Goal: Communication & Community: Ask a question

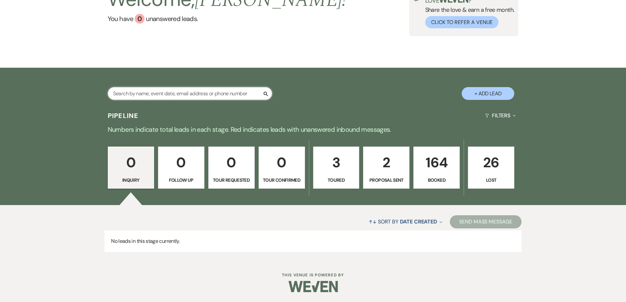
click at [226, 96] on input "text" at bounding box center [190, 93] width 164 height 13
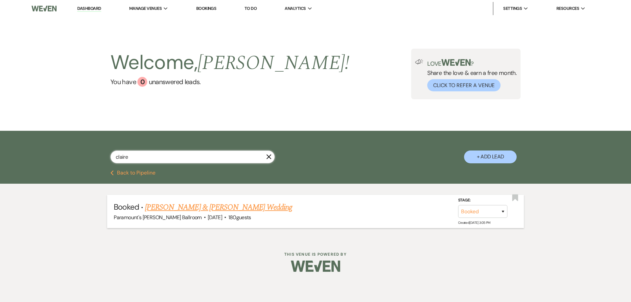
type input "claire"
click at [212, 210] on link "[PERSON_NAME] & [PERSON_NAME] Wedding" at bounding box center [218, 207] width 147 height 12
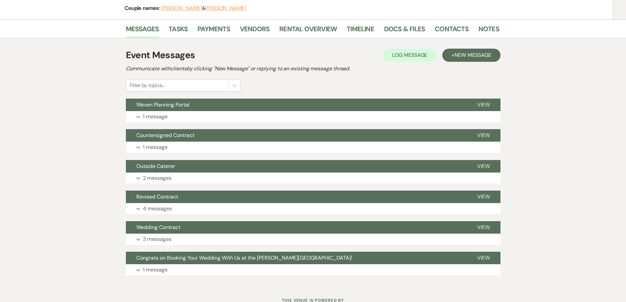
scroll to position [99, 0]
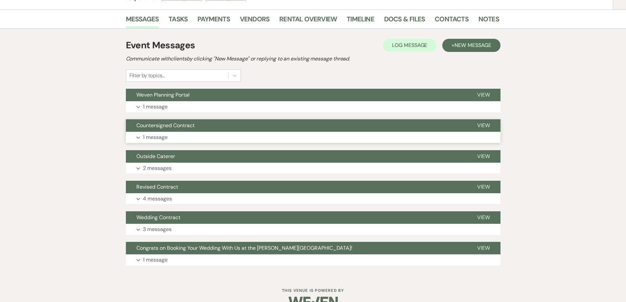
click at [242, 134] on button "Expand 1 message" at bounding box center [313, 137] width 375 height 11
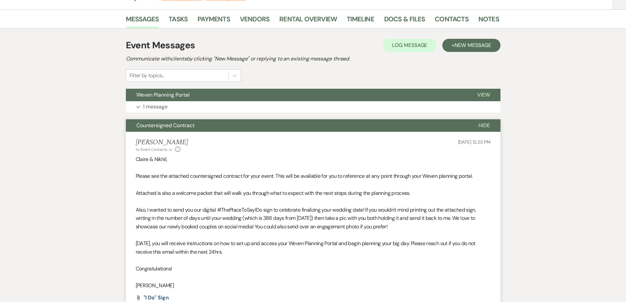
scroll to position [131, 0]
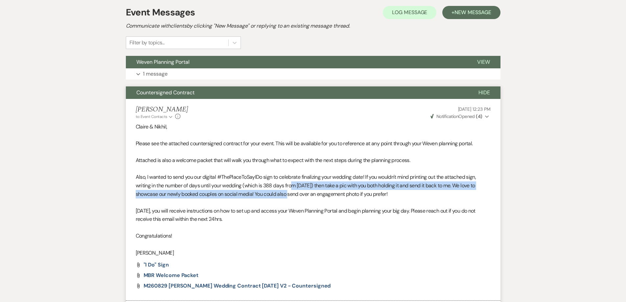
drag, startPoint x: 293, startPoint y: 185, endPoint x: 293, endPoint y: 200, distance: 15.5
click at [293, 200] on div "[PERSON_NAME] & [PERSON_NAME], Please see the attached countersigned contract f…" at bounding box center [313, 190] width 355 height 135
click at [292, 203] on p at bounding box center [313, 202] width 355 height 9
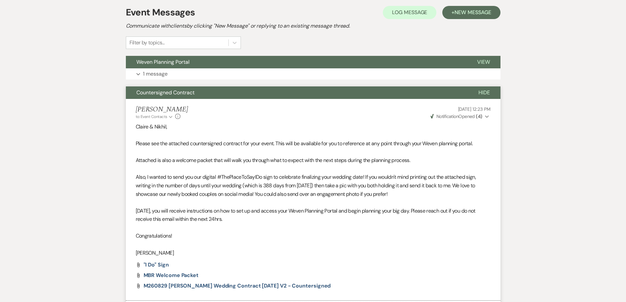
click at [283, 213] on p "[DATE], you will receive instructions on how to set up and access your Weven Pl…" at bounding box center [313, 215] width 355 height 17
click at [244, 75] on button "Expand 1 message" at bounding box center [313, 73] width 375 height 11
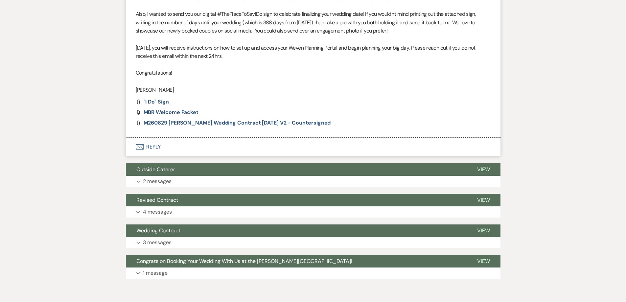
scroll to position [526, 0]
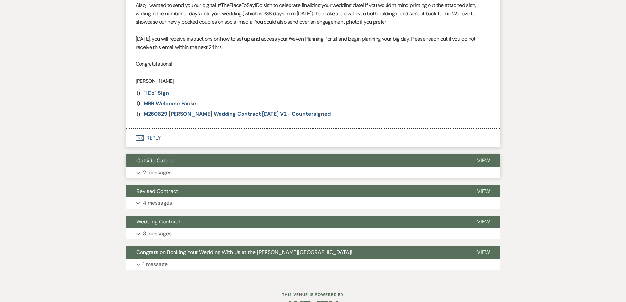
click at [224, 164] on button "Outside Caterer" at bounding box center [296, 160] width 341 height 12
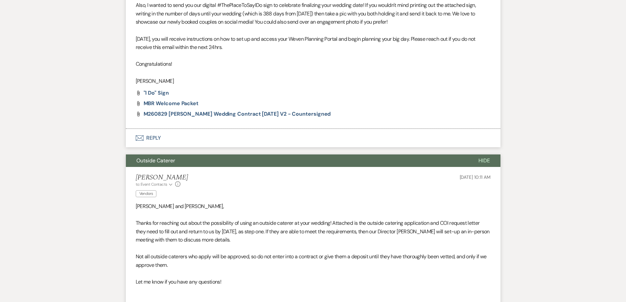
click at [224, 164] on button "Outside Caterer" at bounding box center [297, 160] width 342 height 12
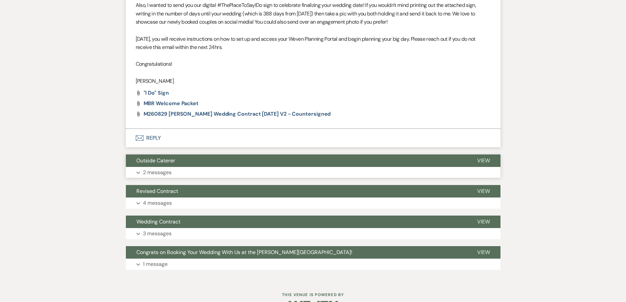
click at [224, 164] on button "Outside Caterer" at bounding box center [296, 160] width 341 height 12
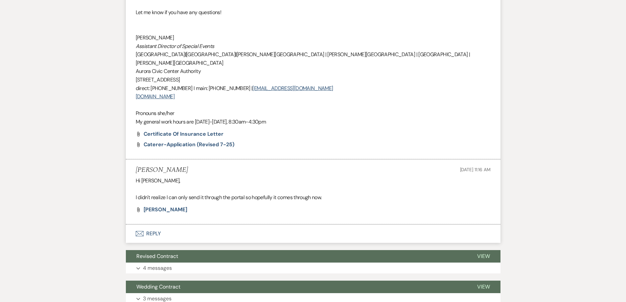
scroll to position [872, 0]
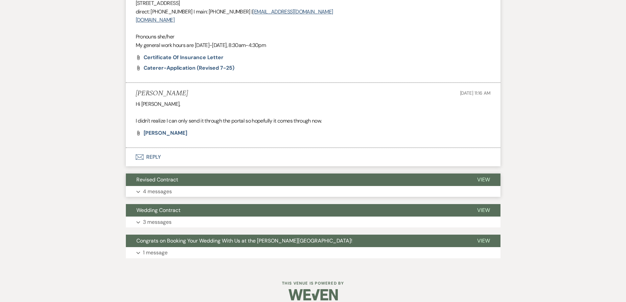
click at [223, 186] on button "Expand 4 messages" at bounding box center [313, 191] width 375 height 11
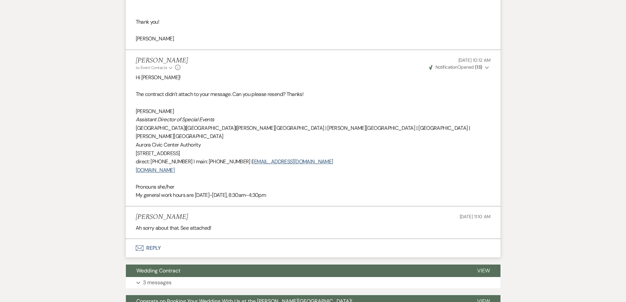
scroll to position [1336, 0]
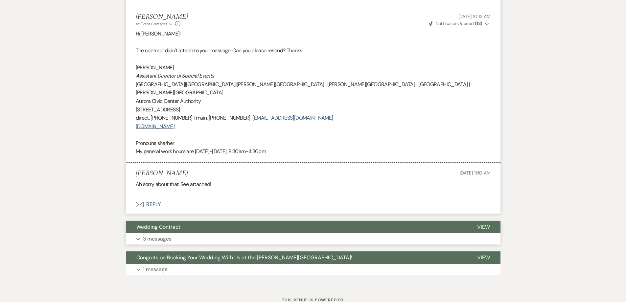
click at [216, 233] on button "Expand 3 messages" at bounding box center [313, 238] width 375 height 11
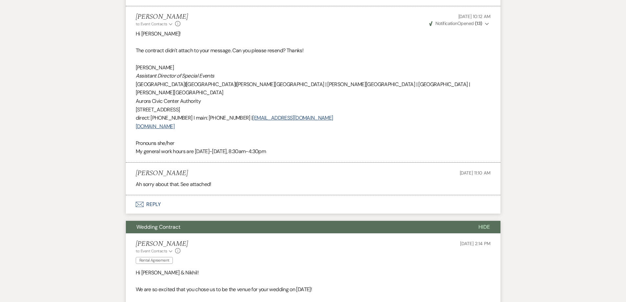
scroll to position [1533, 0]
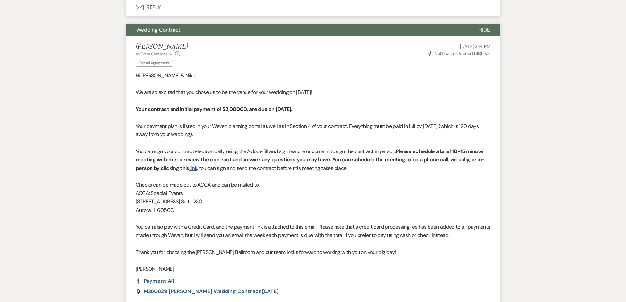
click at [225, 106] on strong "Your contract and initial payment of $2,000.00, are due on [DATE]." at bounding box center [214, 109] width 157 height 7
click at [222, 122] on p "Your payment plan is listed in your Weven planning portal as well as in Section…" at bounding box center [313, 130] width 355 height 17
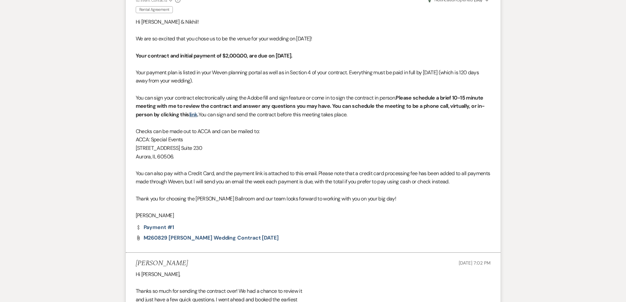
scroll to position [1598, 0]
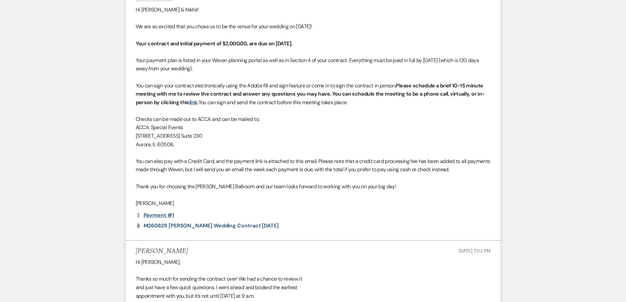
click at [170, 213] on link "Dollar Payment Payment #1" at bounding box center [155, 215] width 38 height 5
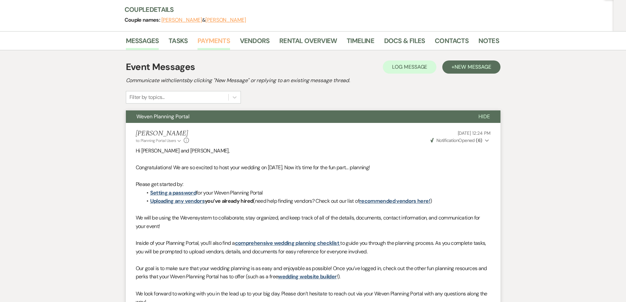
scroll to position [0, 0]
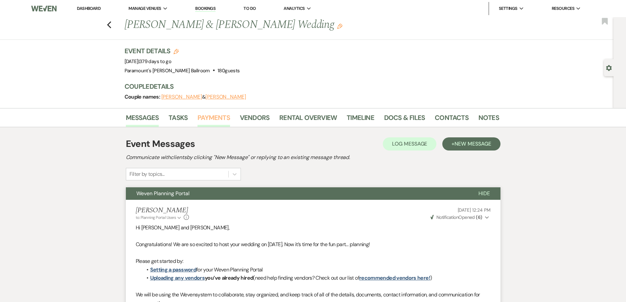
click at [213, 122] on link "Payments" at bounding box center [213, 119] width 33 height 14
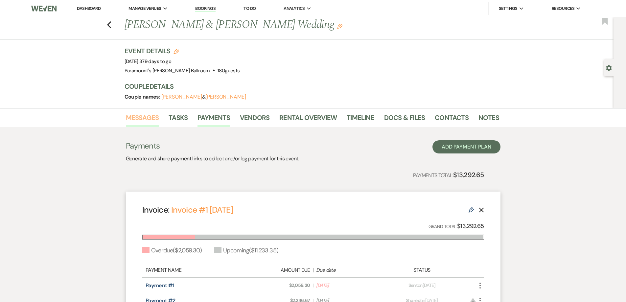
click at [136, 123] on link "Messages" at bounding box center [142, 119] width 33 height 14
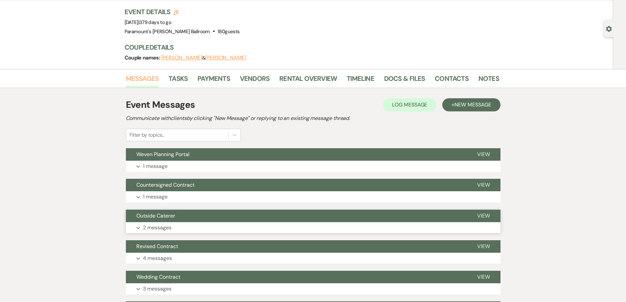
scroll to position [114, 0]
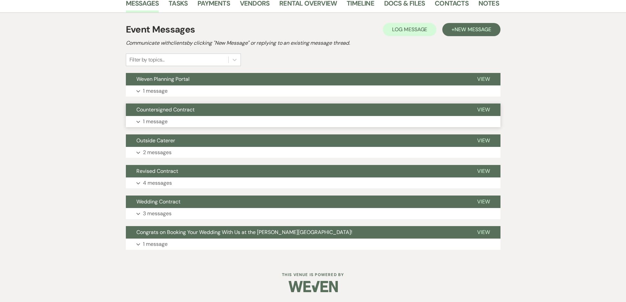
click at [165, 123] on p "1 message" at bounding box center [155, 121] width 25 height 9
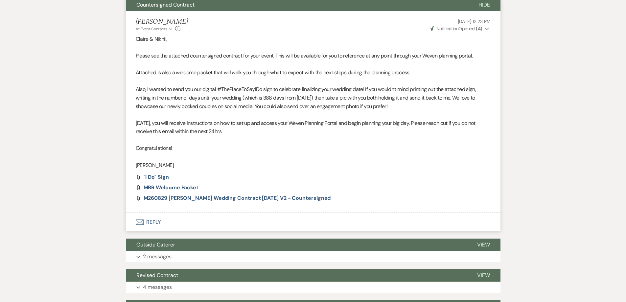
scroll to position [246, 0]
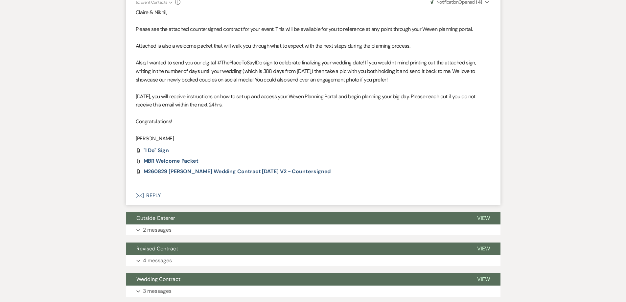
click at [205, 64] on p "Also, I wanted to send you our digital #ThePlaceToSayIDo sign to celebrate fina…" at bounding box center [313, 70] width 355 height 25
drag, startPoint x: 185, startPoint y: 57, endPoint x: 212, endPoint y: 62, distance: 27.3
click at [212, 62] on div "[PERSON_NAME] & [PERSON_NAME], Please see the attached countersigned contract f…" at bounding box center [313, 75] width 355 height 135
click at [195, 94] on p "[DATE], you will receive instructions on how to set up and access your Weven Pl…" at bounding box center [313, 100] width 355 height 17
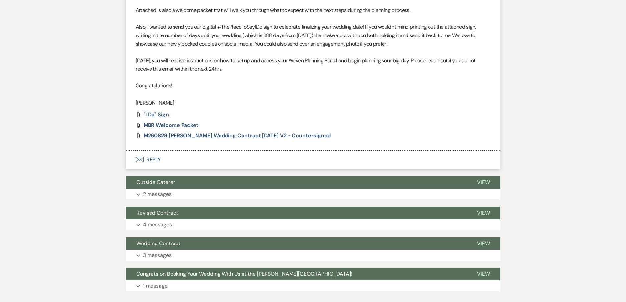
scroll to position [323, 0]
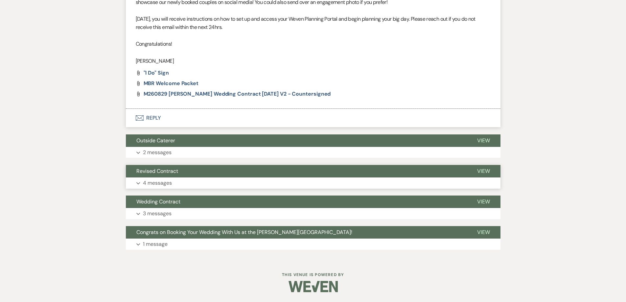
click at [183, 178] on button "Expand 4 messages" at bounding box center [313, 182] width 375 height 11
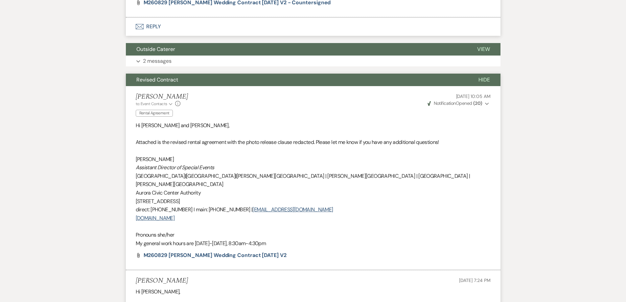
scroll to position [422, 0]
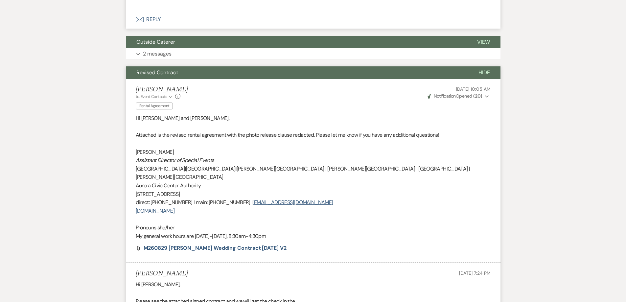
click at [207, 151] on p "[PERSON_NAME]" at bounding box center [313, 152] width 355 height 9
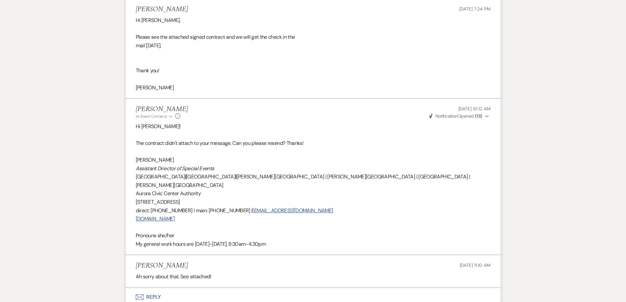
scroll to position [750, 0]
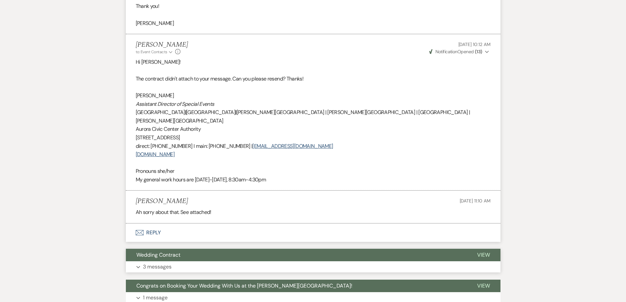
click at [201, 249] on button "Wedding Contract" at bounding box center [296, 255] width 341 height 12
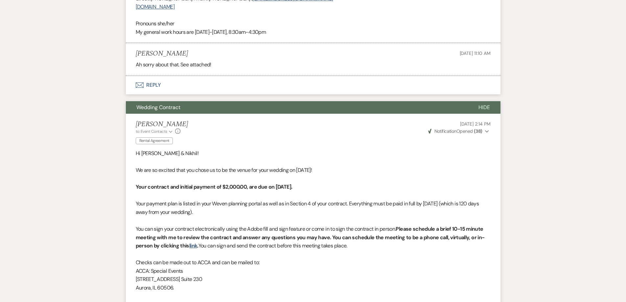
scroll to position [980, 0]
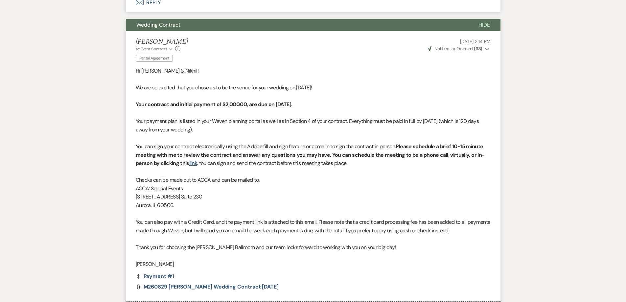
click at [224, 134] on p at bounding box center [313, 138] width 355 height 9
click at [231, 142] on p "You can sign your contract electronically using the Adobe fill and sign feature…" at bounding box center [313, 154] width 355 height 25
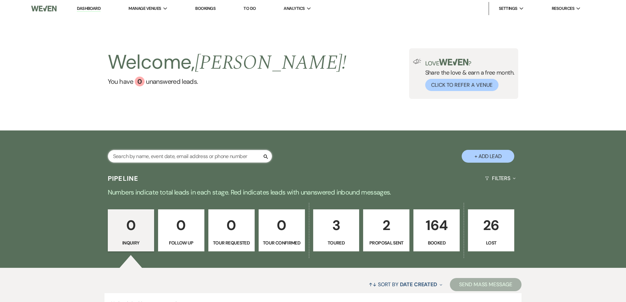
drag, startPoint x: 0, startPoint y: 0, endPoint x: 150, endPoint y: 154, distance: 215.1
click at [150, 154] on input "text" at bounding box center [190, 156] width 164 height 13
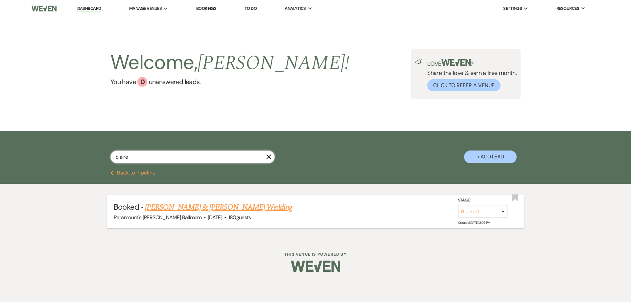
type input "claire"
click at [159, 208] on link "Claire Boyer & Nikhil Chintalapudi's Wedding" at bounding box center [218, 207] width 147 height 12
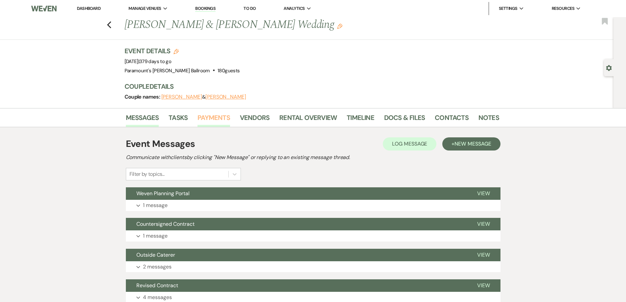
click at [221, 123] on link "Payments" at bounding box center [213, 119] width 33 height 14
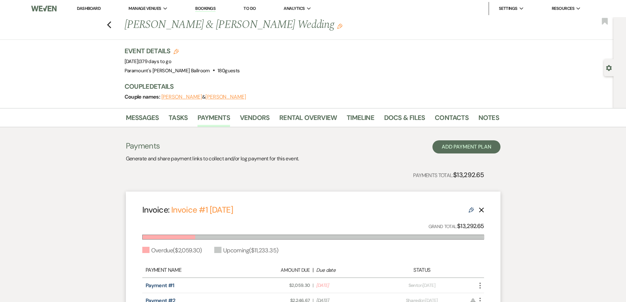
drag, startPoint x: 559, startPoint y: 201, endPoint x: 538, endPoint y: 158, distance: 48.0
click at [559, 201] on div "Messages Tasks Payments Vendors Rental Overview Timeline Docs & Files Contacts …" at bounding box center [313, 256] width 626 height 297
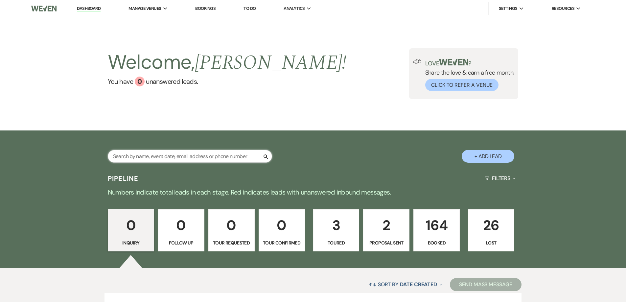
click at [214, 158] on input "text" at bounding box center [190, 156] width 164 height 13
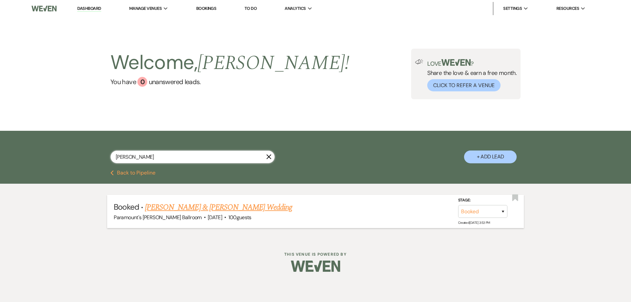
type input "[PERSON_NAME]"
click at [194, 205] on link "Katy Tamayo & Brandon Galindo's Wedding" at bounding box center [218, 207] width 147 height 12
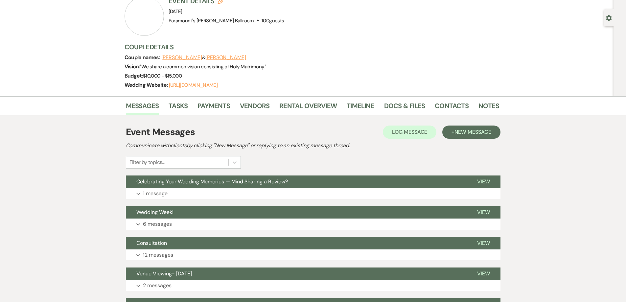
scroll to position [131, 0]
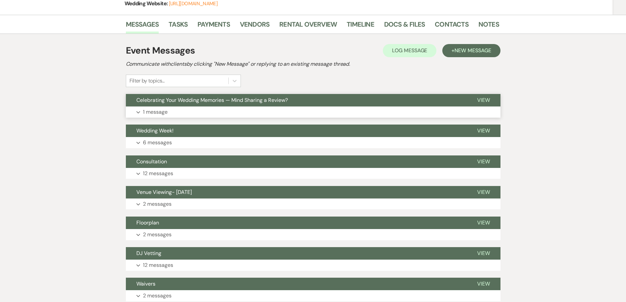
click at [329, 112] on button "Expand 1 message" at bounding box center [313, 111] width 375 height 11
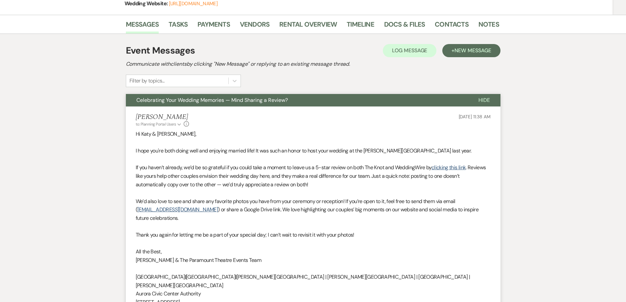
click at [330, 111] on li "Molly Speckman to: Planning Portal Users Expand Info Jul 01, 2025, 11:38 AM Hi …" at bounding box center [313, 226] width 375 height 240
click at [356, 101] on button "Celebrating Your Wedding Memories — Mind Sharing a Review?" at bounding box center [297, 100] width 342 height 12
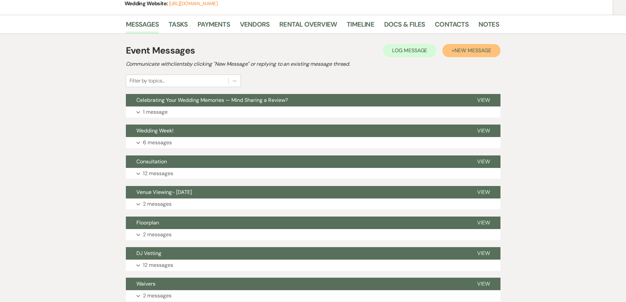
click at [456, 50] on span "New Message" at bounding box center [472, 50] width 36 height 7
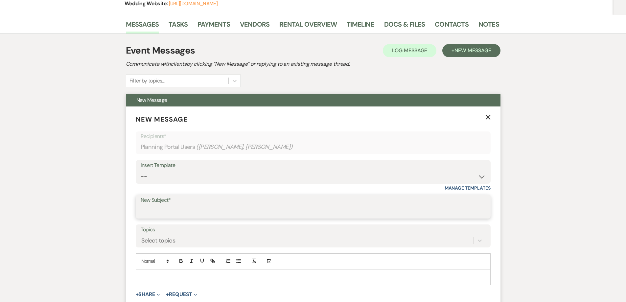
click at [230, 213] on input "New Subject*" at bounding box center [313, 211] width 345 height 13
type input "Quick Favor: Share a Review?"
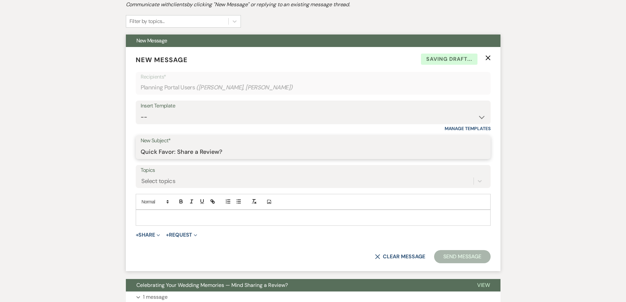
scroll to position [197, 0]
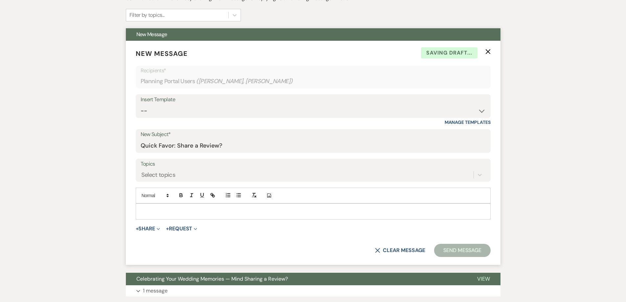
click at [177, 211] on p at bounding box center [313, 211] width 344 height 7
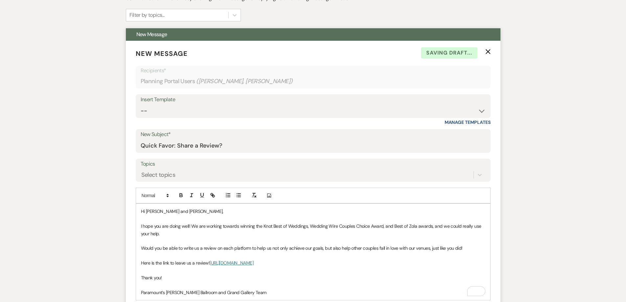
click at [204, 235] on p "I hope you are doing well! We are working towards winning the Knot Best of Wedd…" at bounding box center [313, 229] width 344 height 15
click at [332, 237] on p "I hope you are doing well! We are working towards winning the Knot Best of Wedd…" at bounding box center [313, 229] width 344 height 15
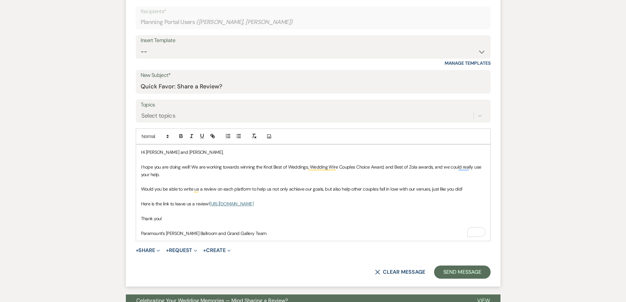
scroll to position [263, 0]
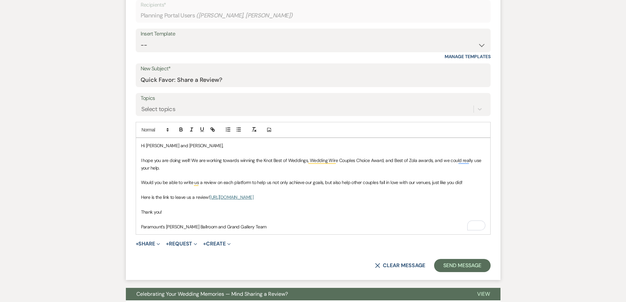
click at [302, 226] on p "Paramount’s Meyer Ballroom and Grand Gallery Team" at bounding box center [313, 226] width 344 height 7
click at [473, 265] on button "Send Message" at bounding box center [462, 265] width 56 height 13
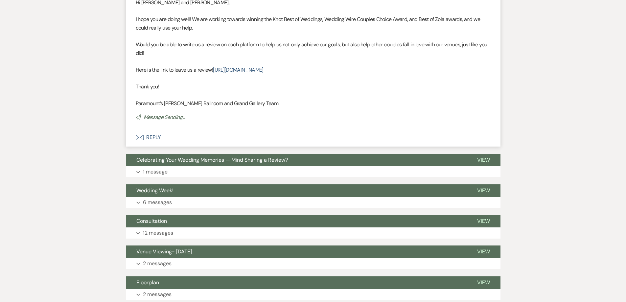
scroll to position [18, 0]
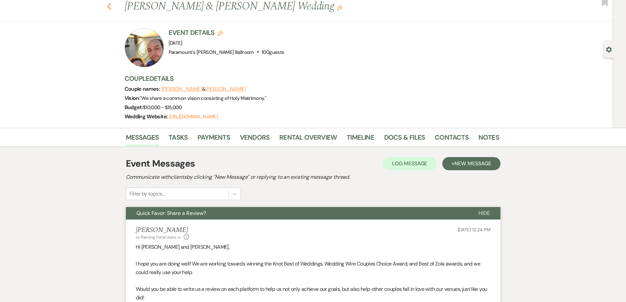
click at [111, 6] on use "button" at bounding box center [109, 6] width 4 height 7
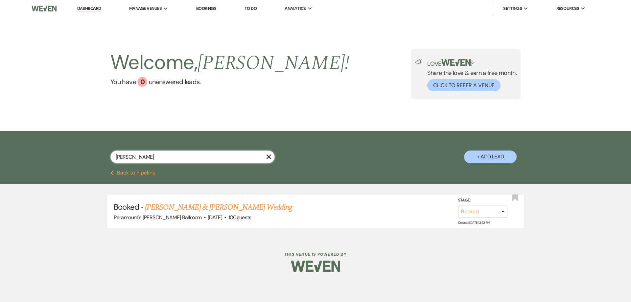
click at [153, 153] on input "tamayo" at bounding box center [192, 156] width 164 height 13
click at [153, 154] on input "tamayo" at bounding box center [192, 156] width 164 height 13
type input "lemezis"
click at [189, 207] on link "Emmy Lemezis & Kameron Davis's Wedding" at bounding box center [218, 207] width 147 height 12
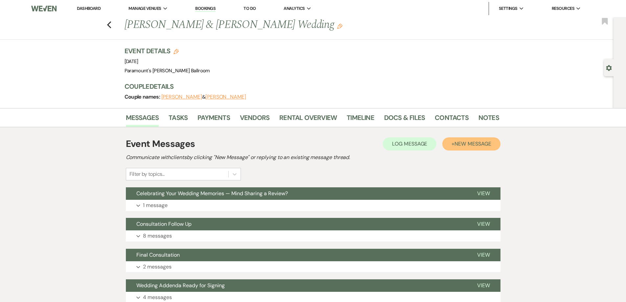
click at [457, 145] on span "New Message" at bounding box center [472, 143] width 36 height 7
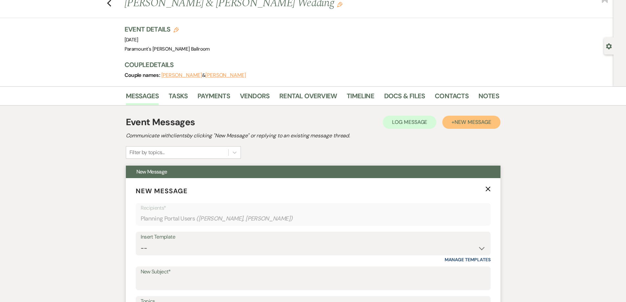
scroll to position [66, 0]
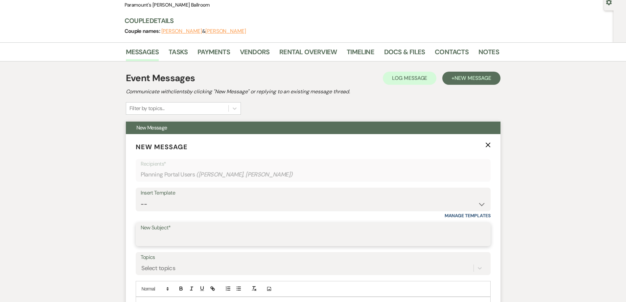
click at [237, 234] on input "New Subject*" at bounding box center [313, 239] width 345 height 13
type input "Quick Favor: Share a Review?"
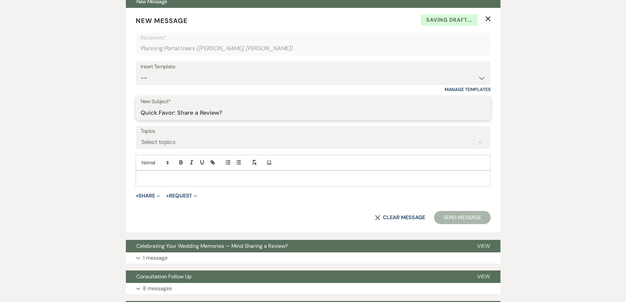
scroll to position [197, 0]
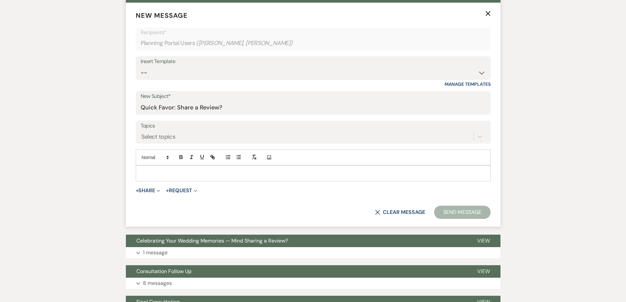
click at [265, 172] on p at bounding box center [313, 173] width 344 height 7
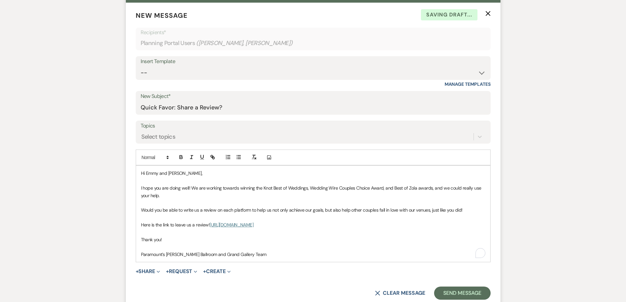
click at [204, 201] on p "To enrich screen reader interactions, please activate Accessibility in Grammarl…" at bounding box center [313, 202] width 344 height 7
click at [212, 192] on p "I hope you are doing well! We are working towards winning the Knot Best of Wedd…" at bounding box center [313, 191] width 344 height 15
click at [210, 197] on p "I hope you are doing well! We are working towards winning the Knot Best of Wedd…" at bounding box center [313, 191] width 344 height 15
click at [460, 292] on button "Send Message" at bounding box center [462, 292] width 56 height 13
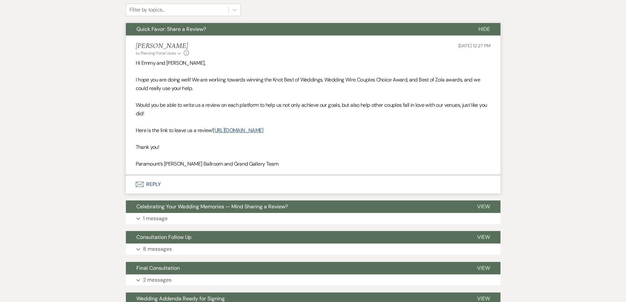
scroll to position [0, 0]
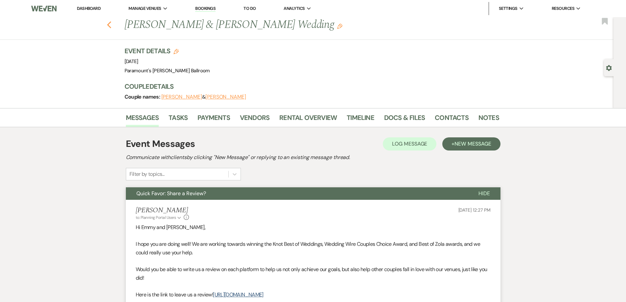
click at [111, 26] on use "button" at bounding box center [109, 24] width 4 height 7
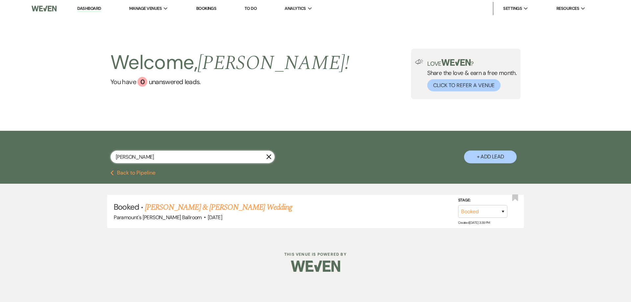
click at [125, 155] on input "lemezis" at bounding box center [192, 156] width 164 height 13
type input "lercher"
click at [149, 205] on link "Kimberly Lercher & Ryan Matthias's Wedding" at bounding box center [218, 207] width 147 height 12
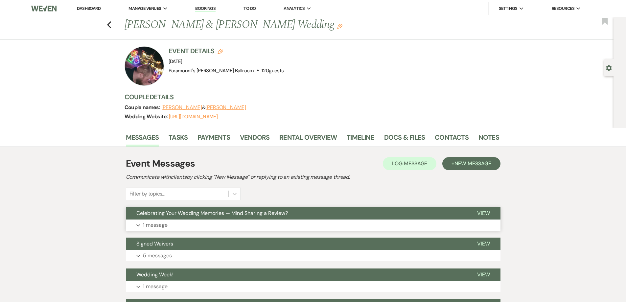
click at [149, 220] on button "Expand 1 message" at bounding box center [313, 224] width 375 height 11
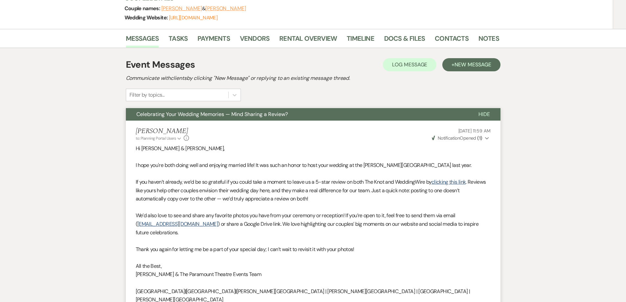
scroll to position [99, 0]
click at [463, 66] on span "New Message" at bounding box center [472, 64] width 36 height 7
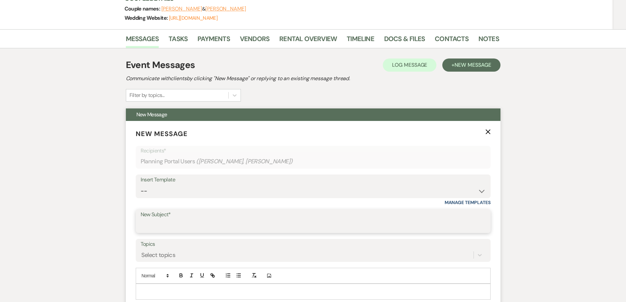
click at [185, 229] on input "New Subject*" at bounding box center [313, 225] width 345 height 13
type input "Quick Favor: Share a Review?"
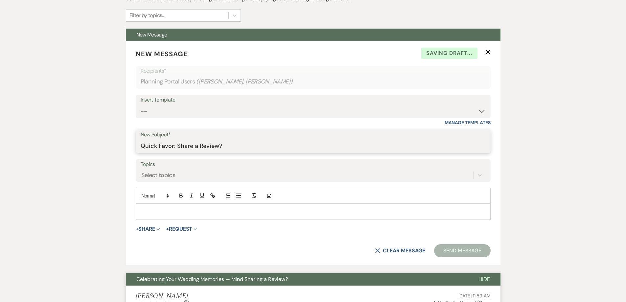
scroll to position [263, 0]
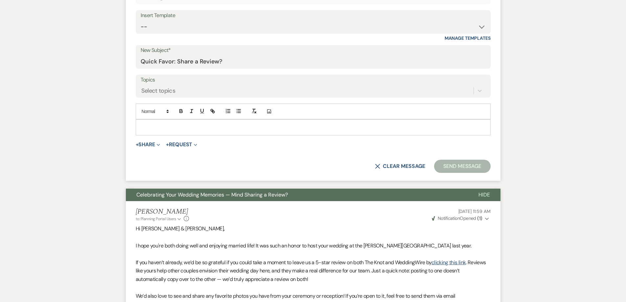
click at [189, 129] on p at bounding box center [313, 127] width 344 height 7
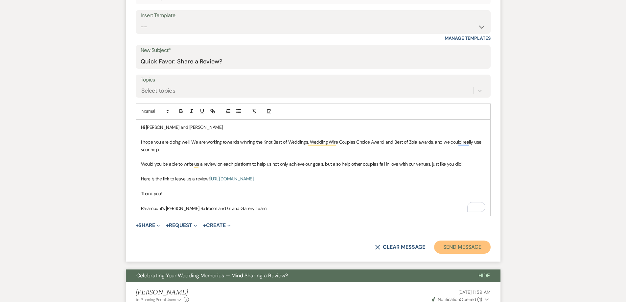
click at [448, 247] on button "Send Message" at bounding box center [462, 246] width 56 height 13
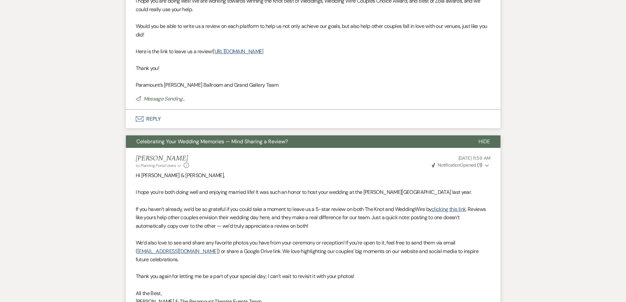
scroll to position [18, 0]
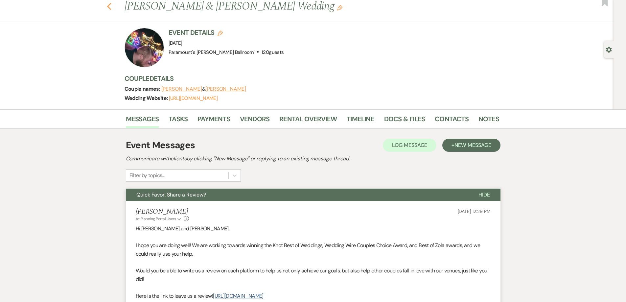
click at [112, 8] on icon "Previous" at bounding box center [109, 7] width 5 height 8
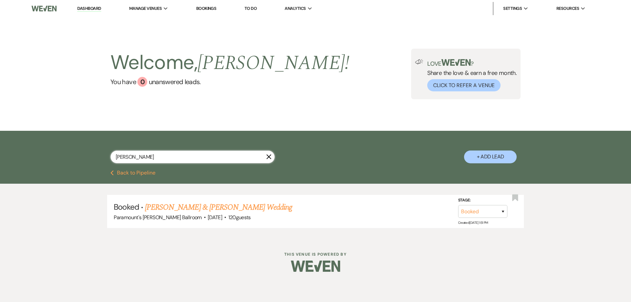
click at [169, 160] on input "lercher" at bounding box center [192, 156] width 164 height 13
type input "vilchez"
click at [177, 203] on link "Anett Vilchez & Rogelio Adan Perez's Wedding" at bounding box center [218, 207] width 147 height 12
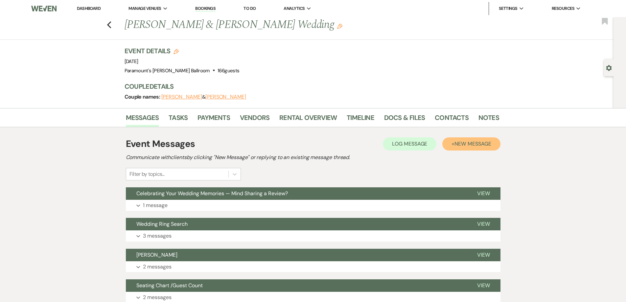
click at [455, 140] on span "New Message" at bounding box center [472, 143] width 36 height 7
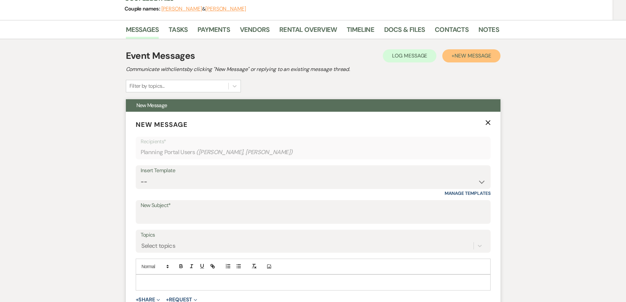
scroll to position [131, 0]
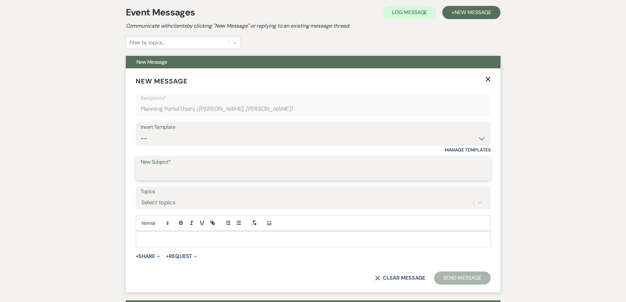
click at [261, 172] on input "New Subject*" at bounding box center [313, 173] width 345 height 13
type input "Quick Favor: Share a Review?"
click at [211, 239] on p at bounding box center [313, 238] width 344 height 7
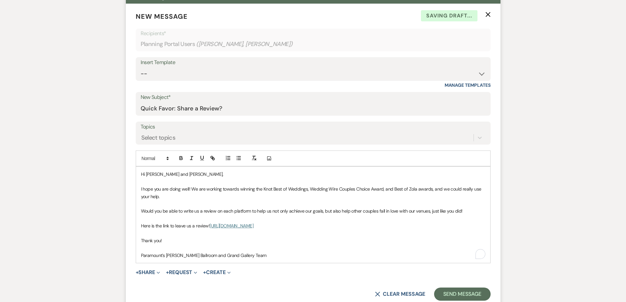
scroll to position [197, 0]
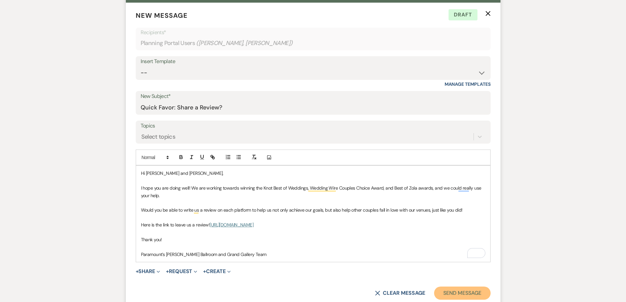
click at [459, 293] on button "Send Message" at bounding box center [462, 292] width 56 height 13
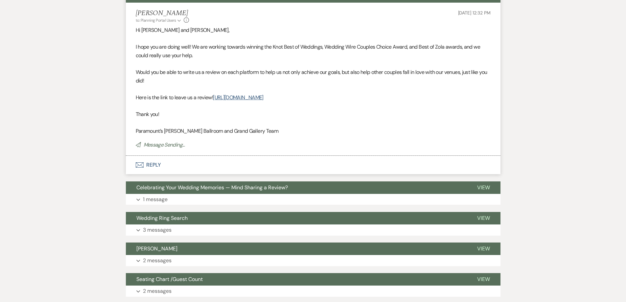
scroll to position [0, 0]
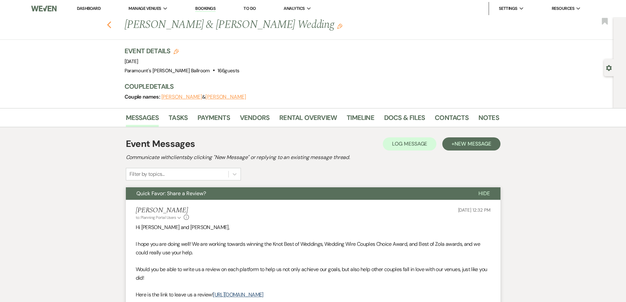
click at [112, 25] on icon "Previous" at bounding box center [109, 25] width 5 height 8
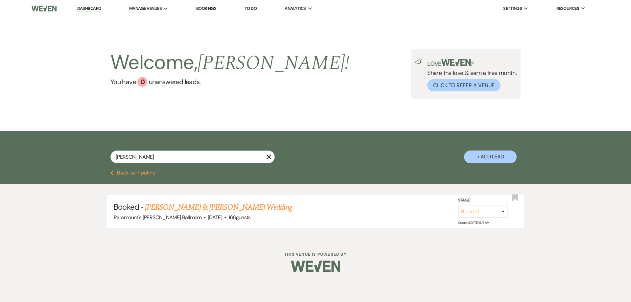
click at [267, 155] on use "button" at bounding box center [268, 156] width 5 height 5
